Goal: Find specific fact: Find specific fact

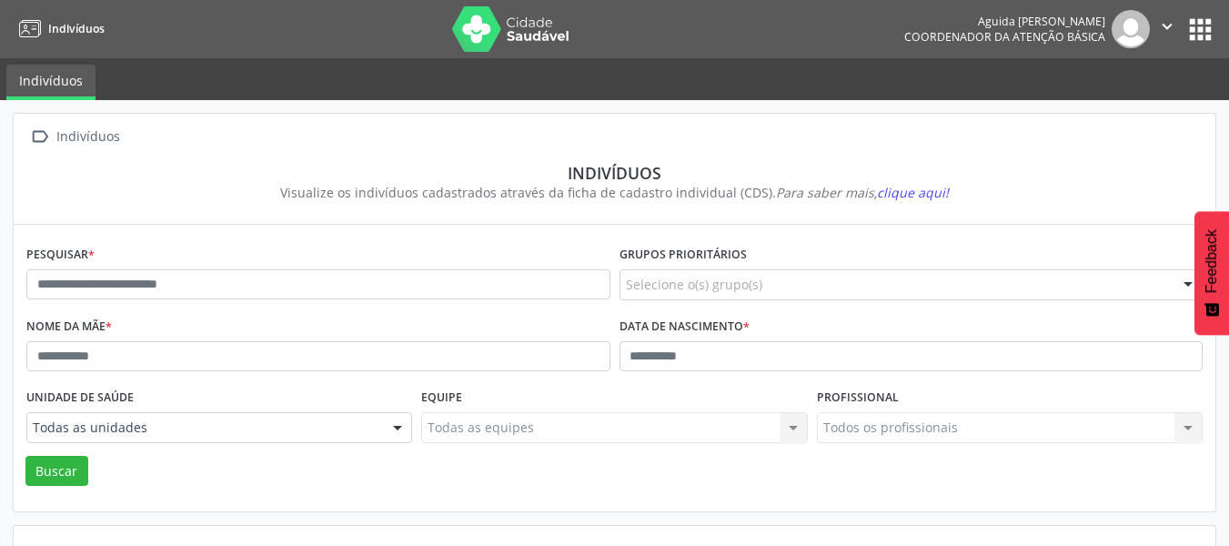
click at [1197, 31] on button "apps" at bounding box center [1201, 30] width 32 height 32
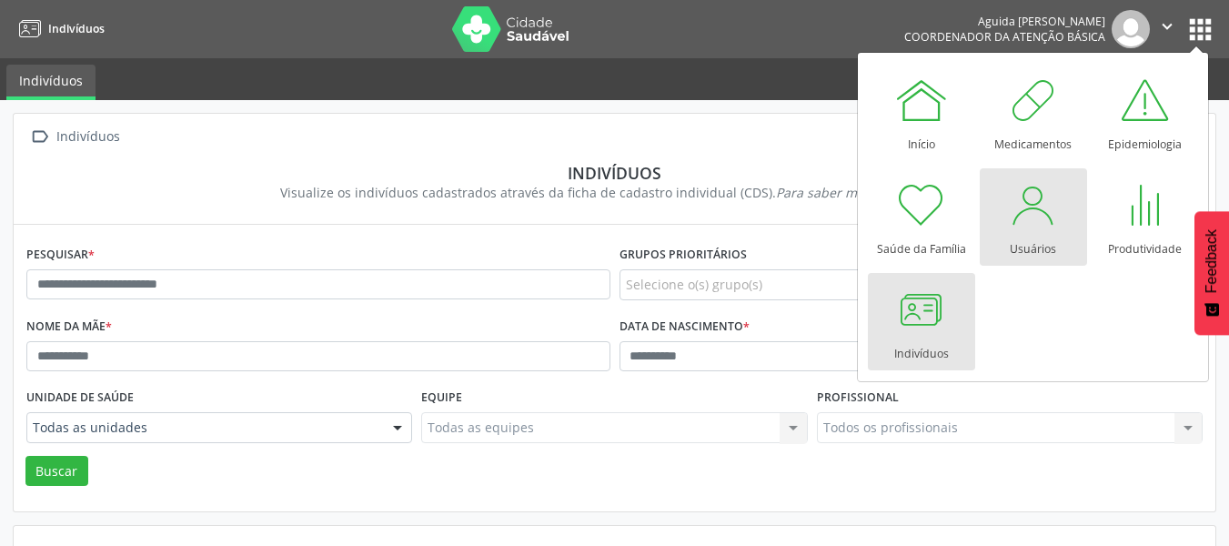
click at [1042, 227] on div at bounding box center [1033, 204] width 55 height 55
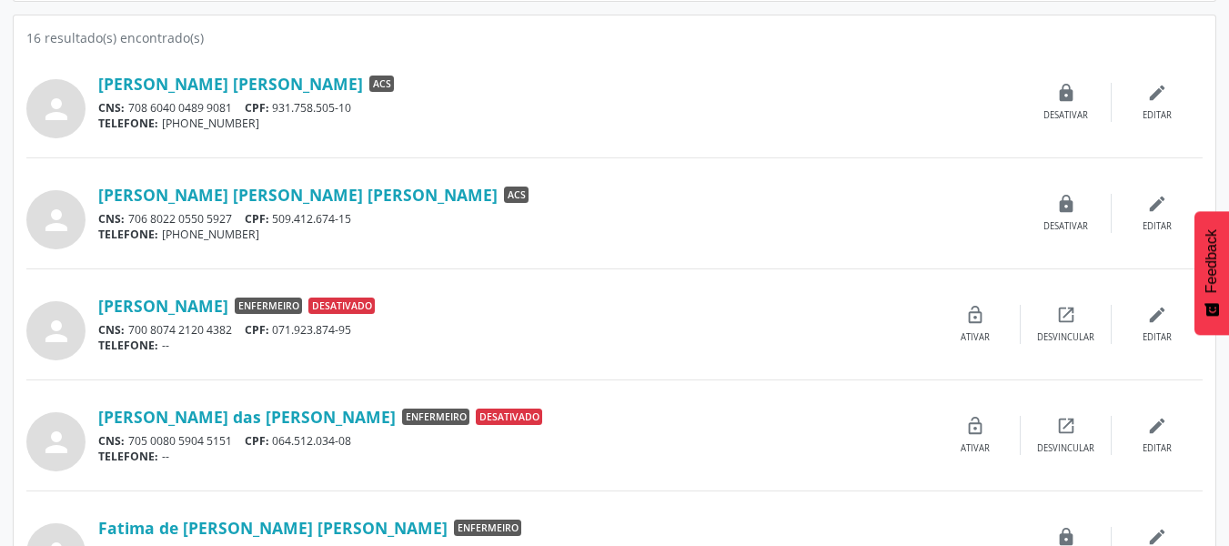
scroll to position [273, 0]
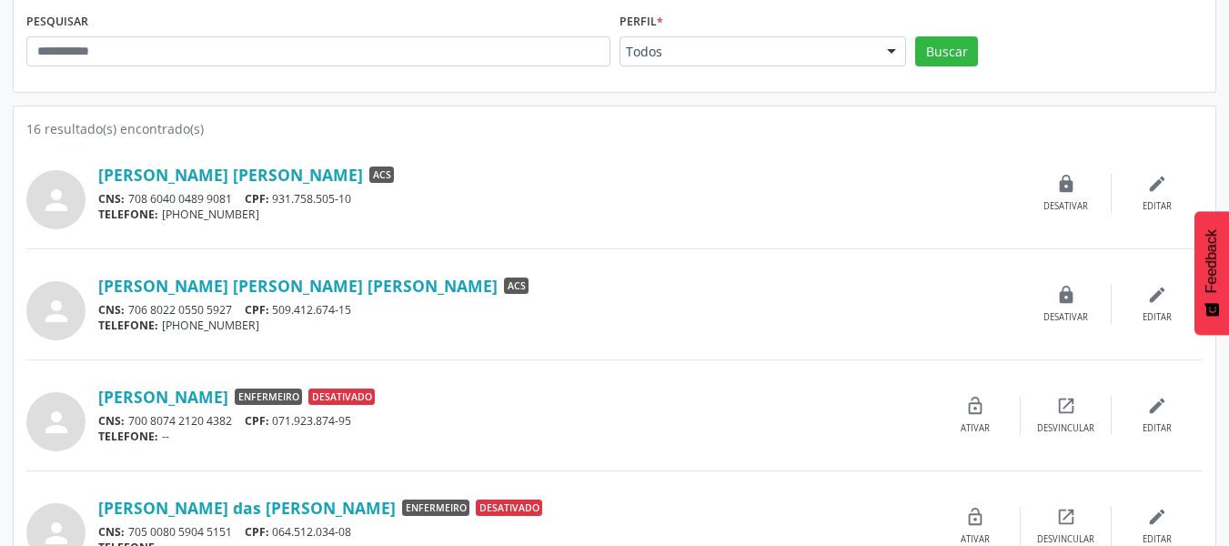
drag, startPoint x: 364, startPoint y: 311, endPoint x: 281, endPoint y: 309, distance: 82.8
click at [281, 309] on div "CNS: 706 8022 0550 5927 CPF: 509.412.674-15" at bounding box center [559, 309] width 923 height 15
copy div "509.412.674-15"
